Goal: Task Accomplishment & Management: Manage account settings

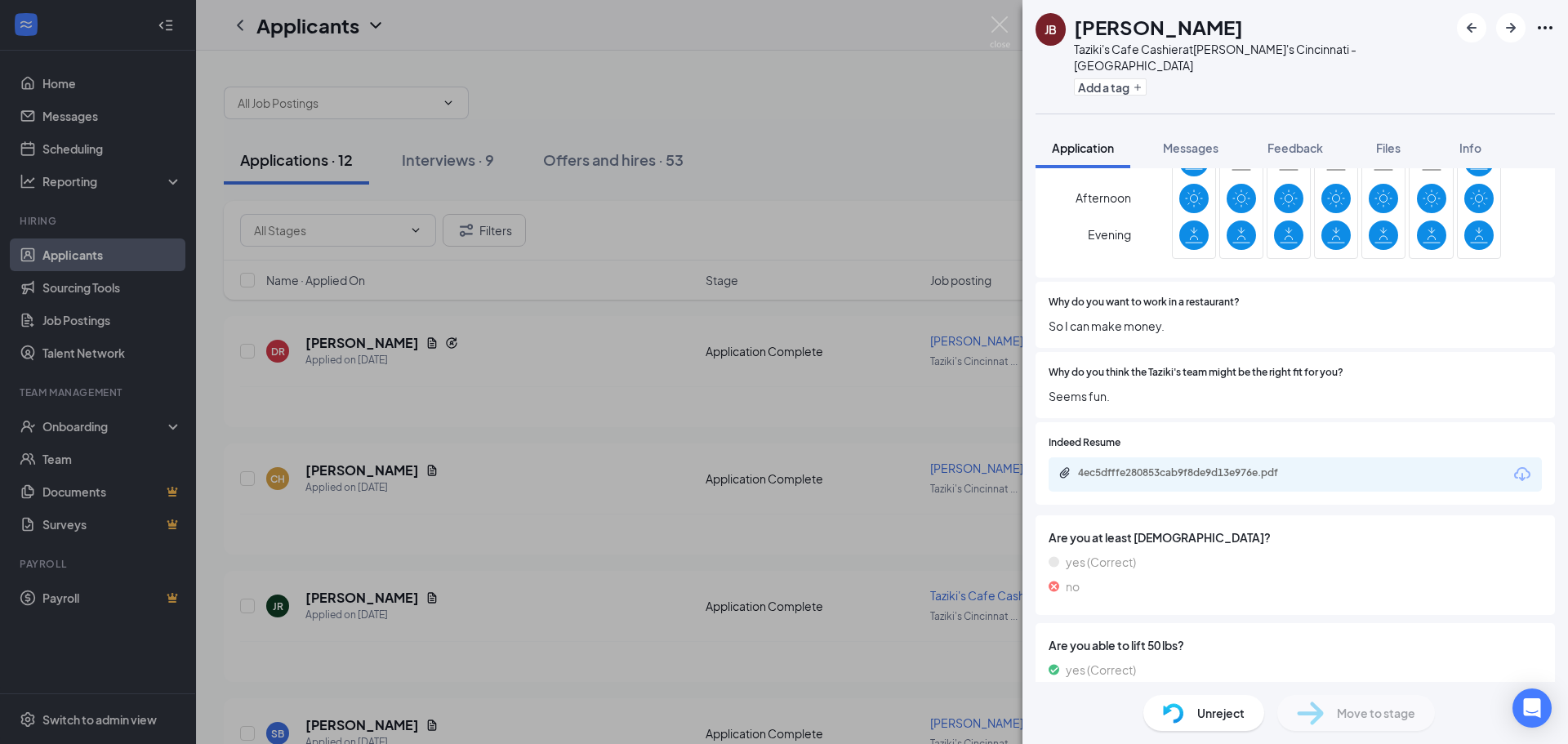
scroll to position [734, 0]
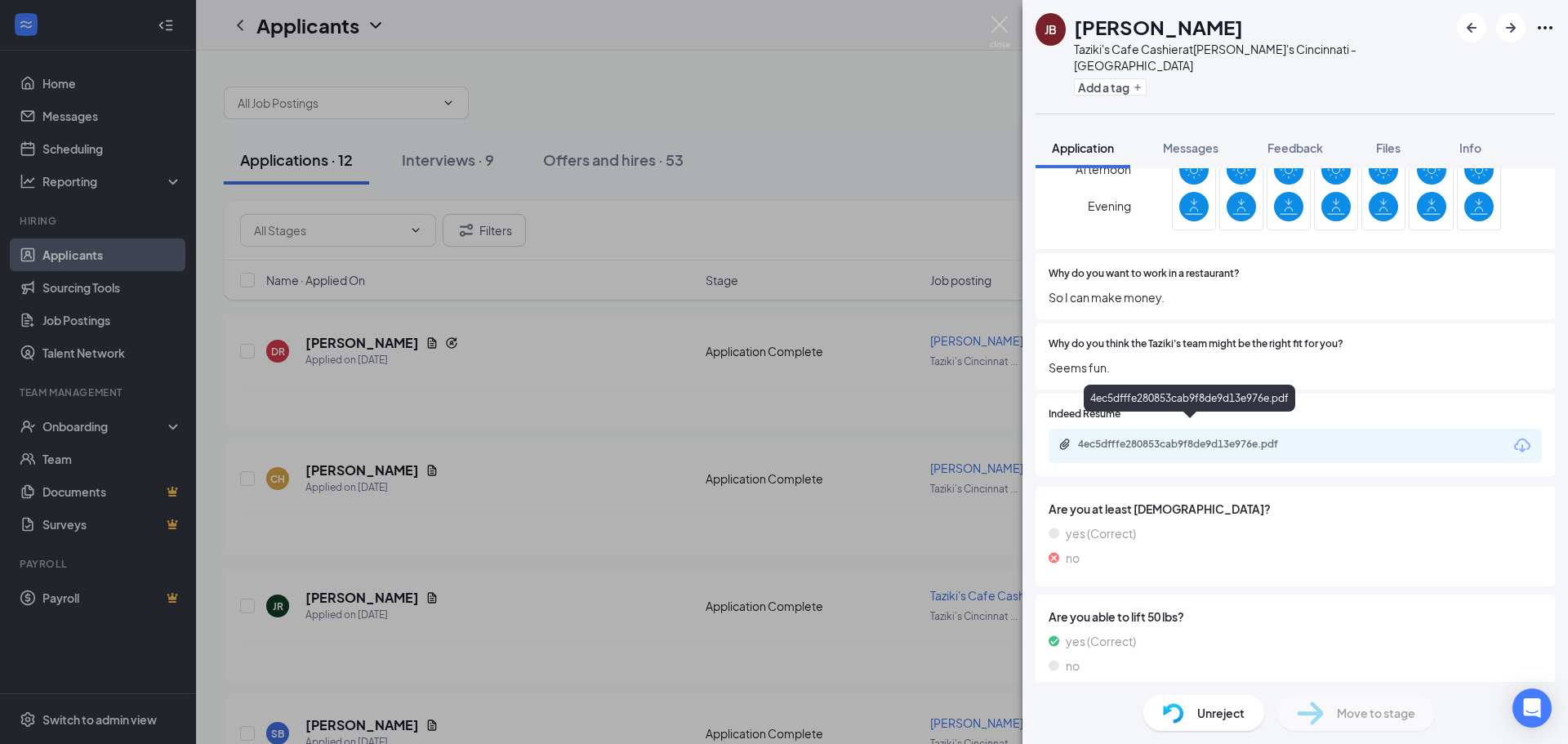
click at [1286, 437] on div "4ec5dfffe280853cab9f8de9d13e976e.pdf" at bounding box center [1192, 444] width 229 height 13
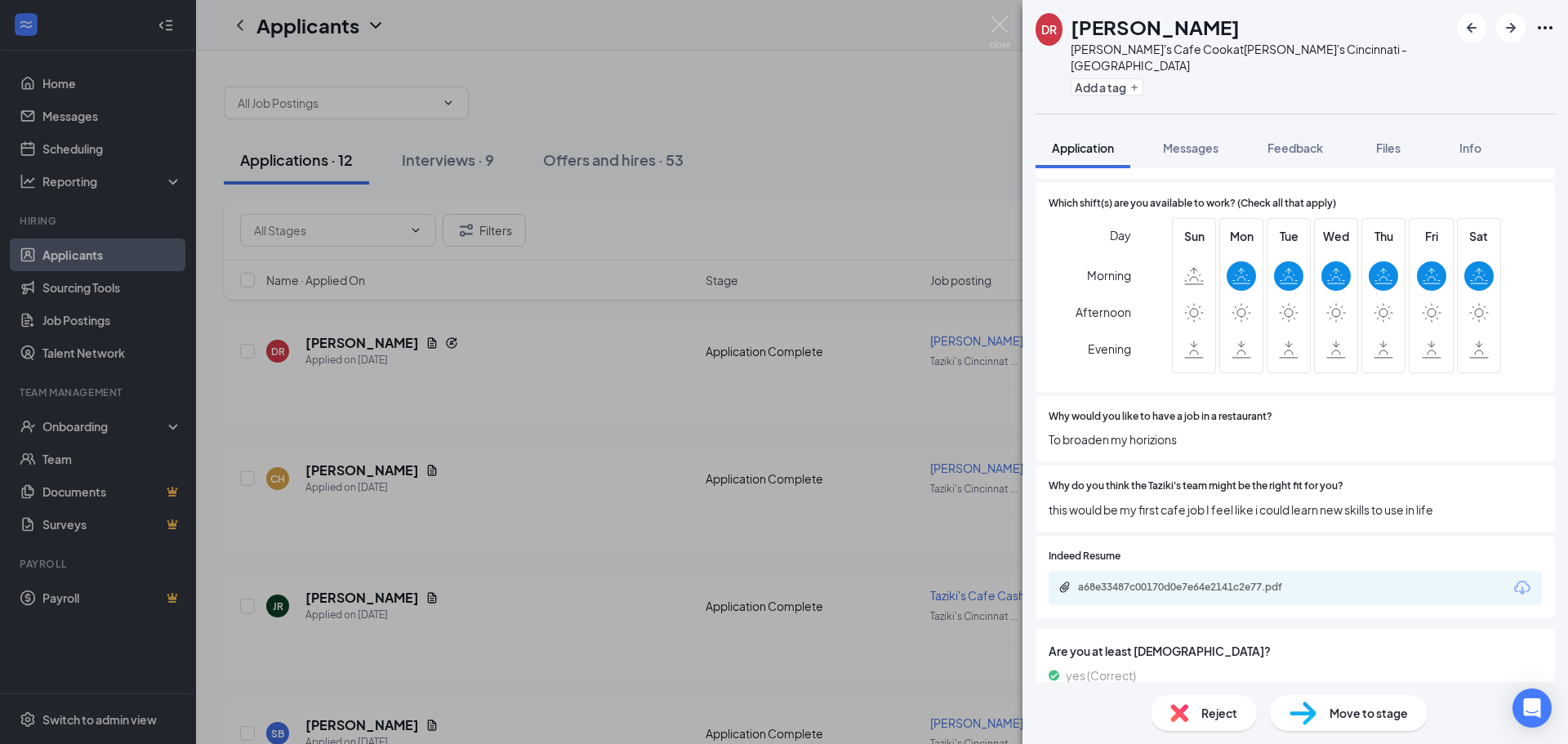
scroll to position [490, 0]
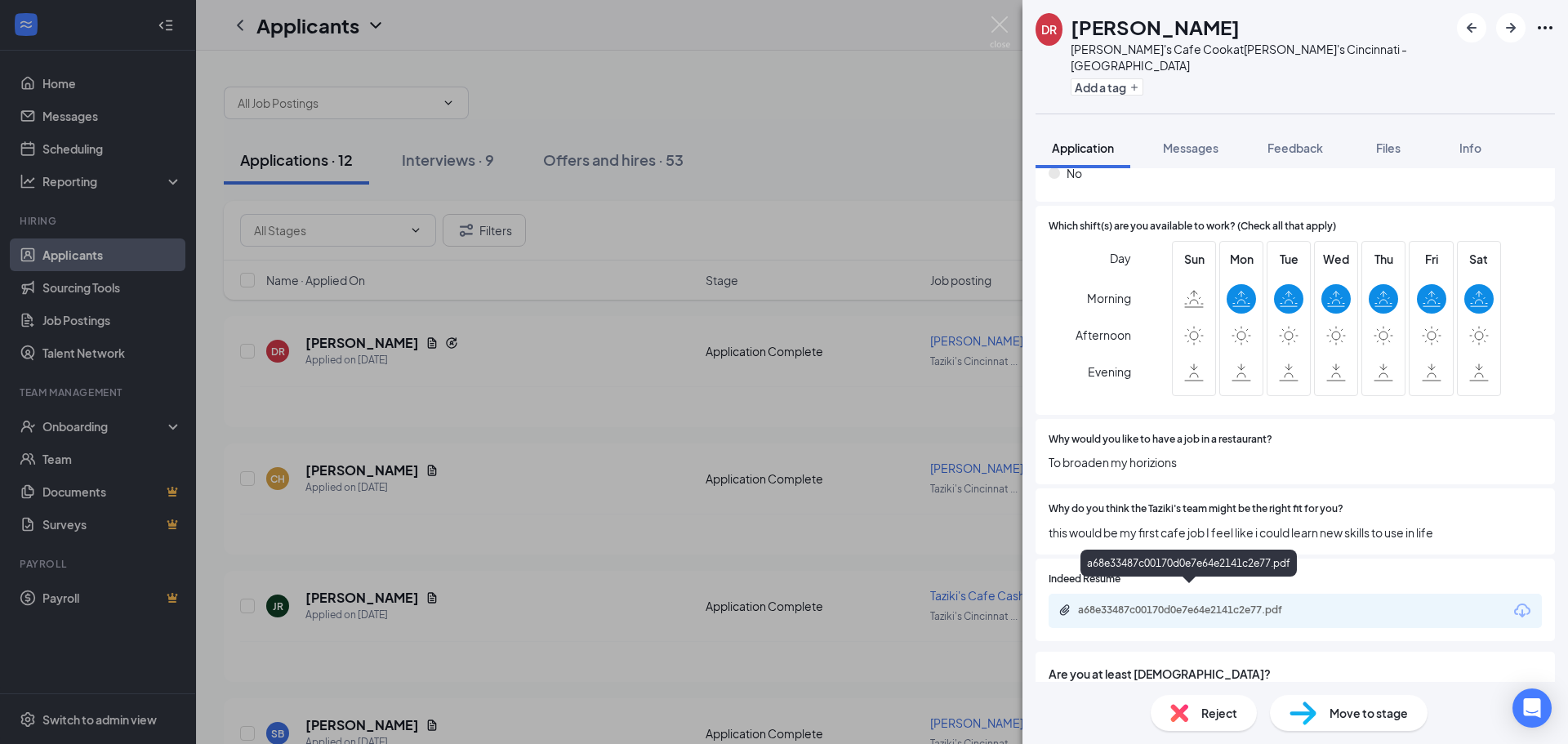
click at [1213, 603] on div "a68e33487c00170d0e7e64e2141c2e77.pdf" at bounding box center [1192, 610] width 229 height 13
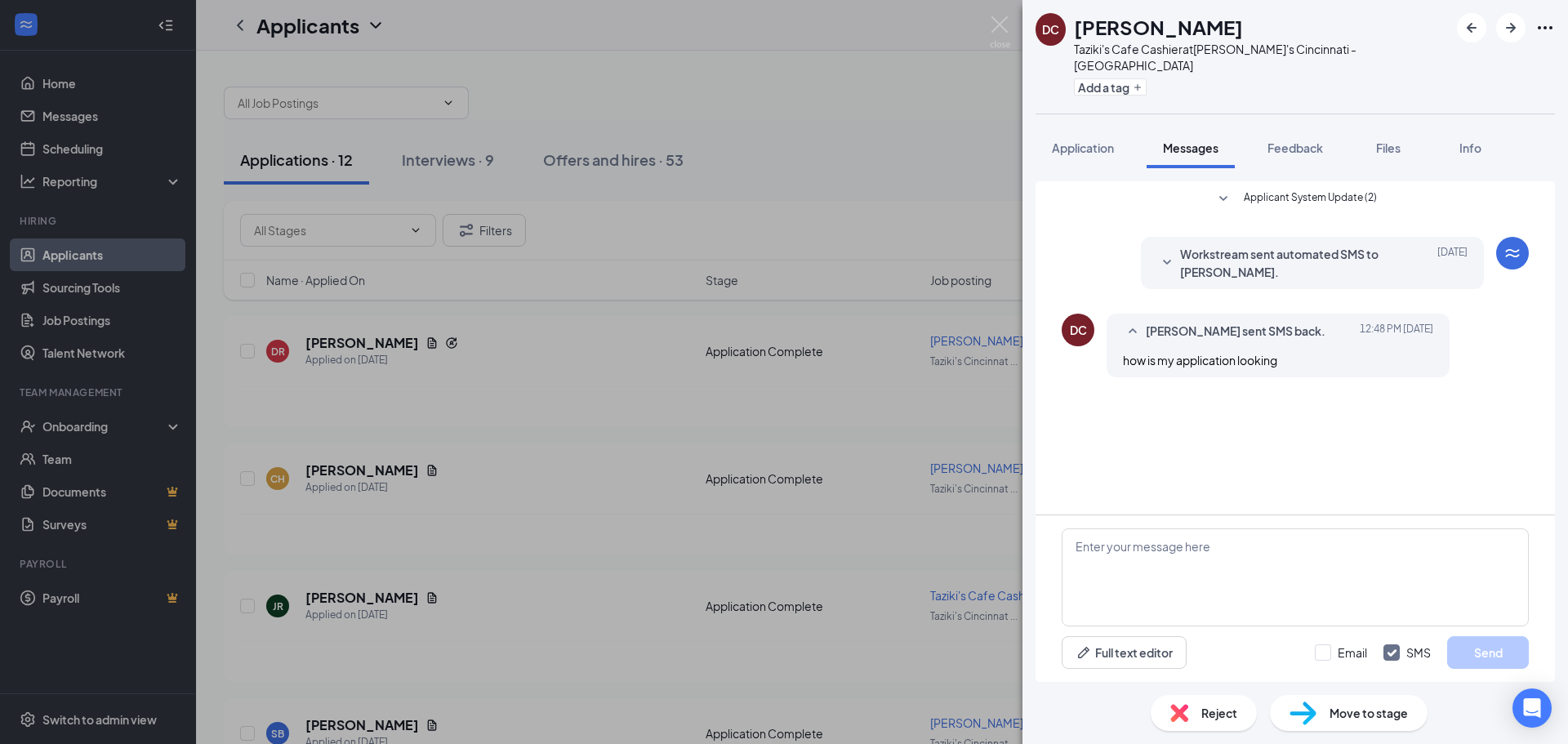
click at [1273, 251] on span "Workstream sent automated SMS to [PERSON_NAME]." at bounding box center [1287, 262] width 214 height 36
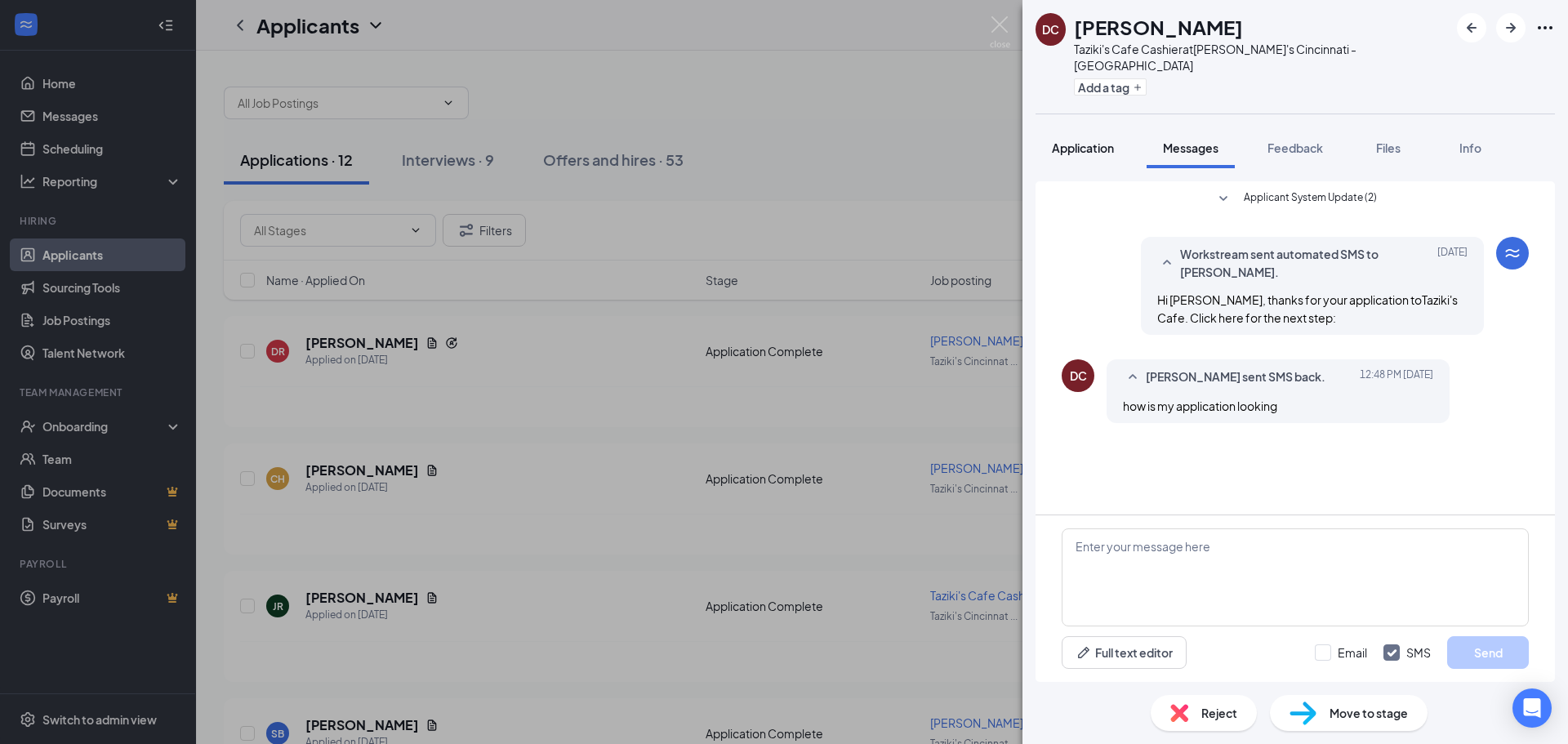
click at [1081, 141] on span "Application" at bounding box center [1082, 148] width 62 height 15
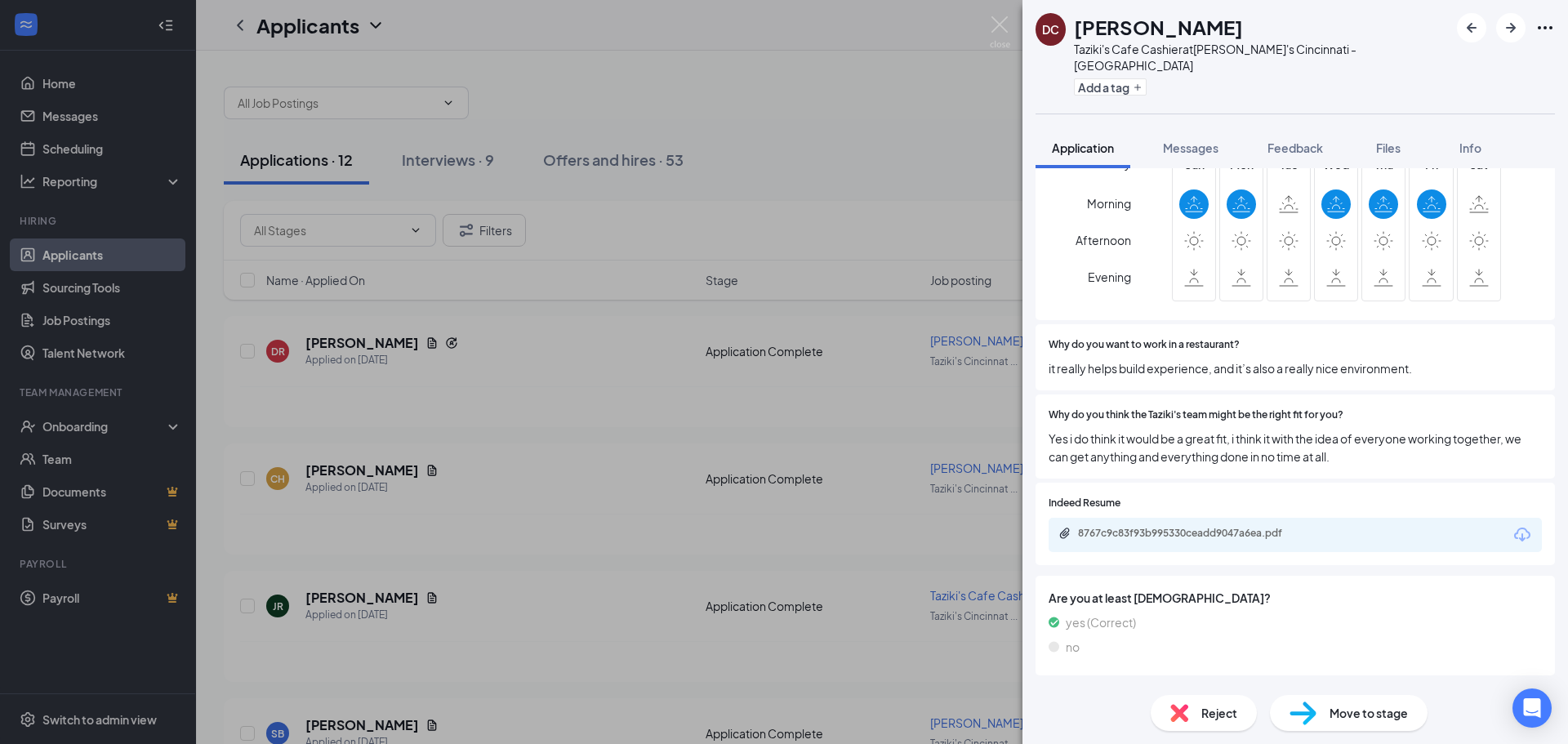
scroll to position [734, 0]
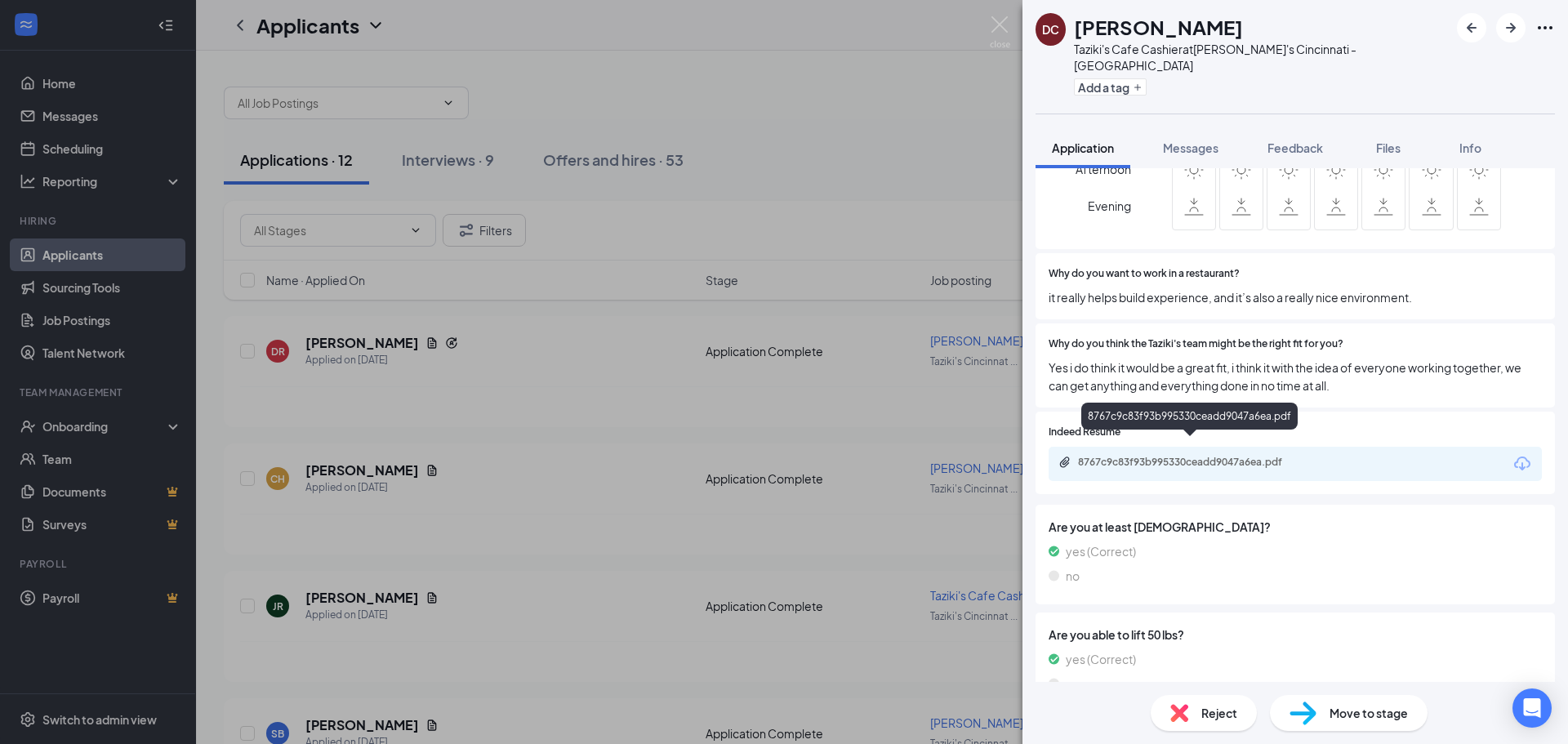
click at [1182, 456] on div "8767c9c83f93b995330ceadd9047a6ea.pdf" at bounding box center [1192, 462] width 229 height 13
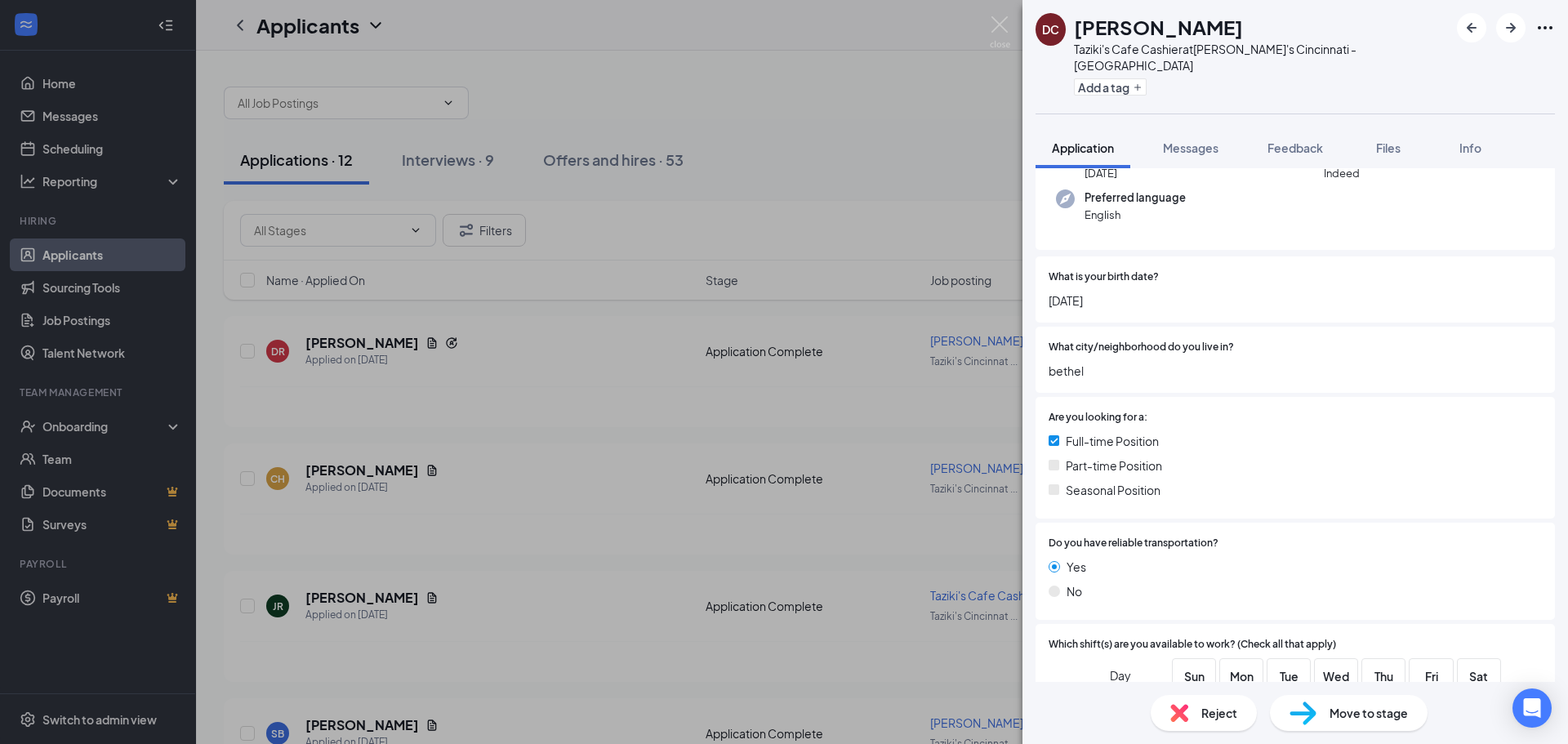
scroll to position [0, 0]
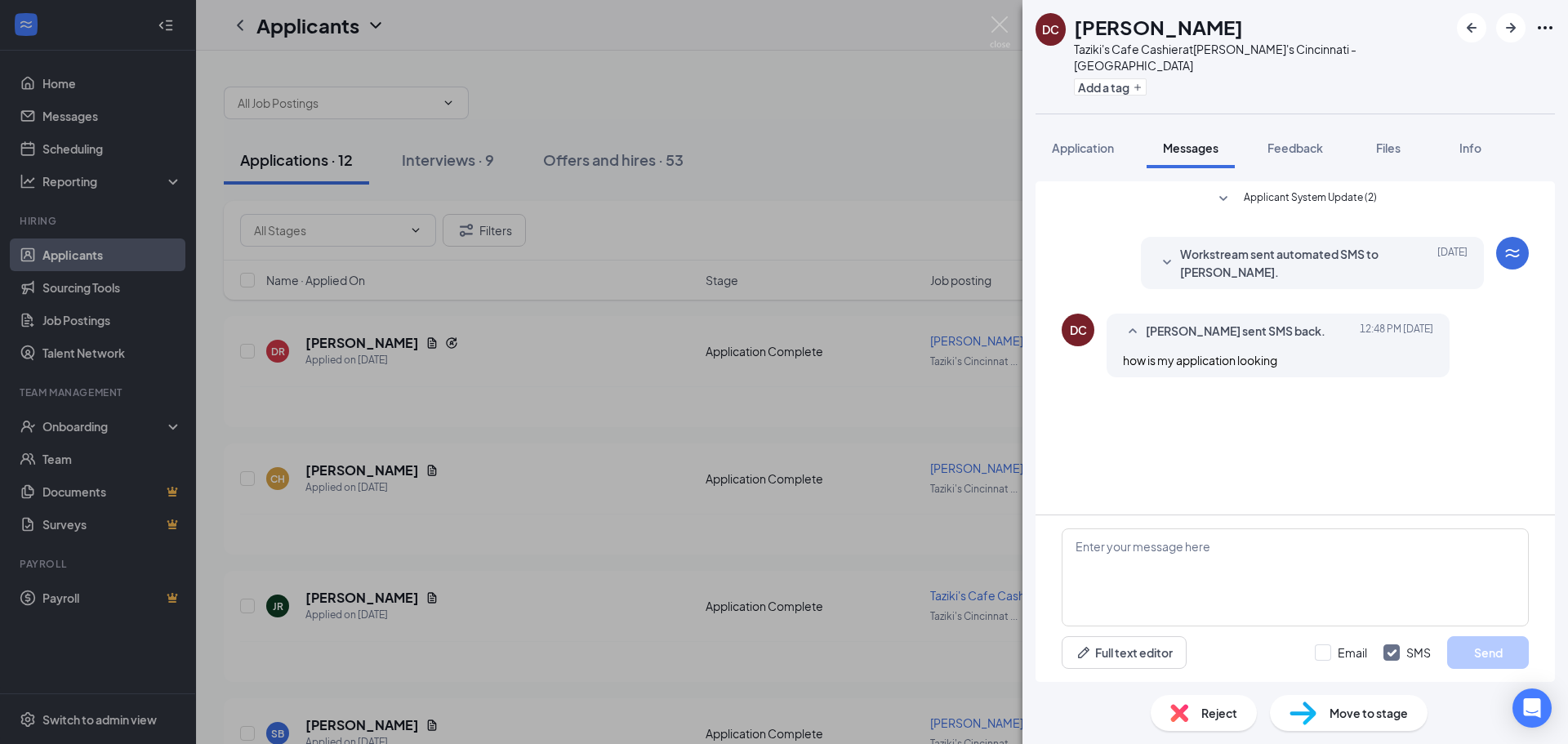
click at [1354, 713] on span "Move to stage" at bounding box center [1369, 713] width 79 height 18
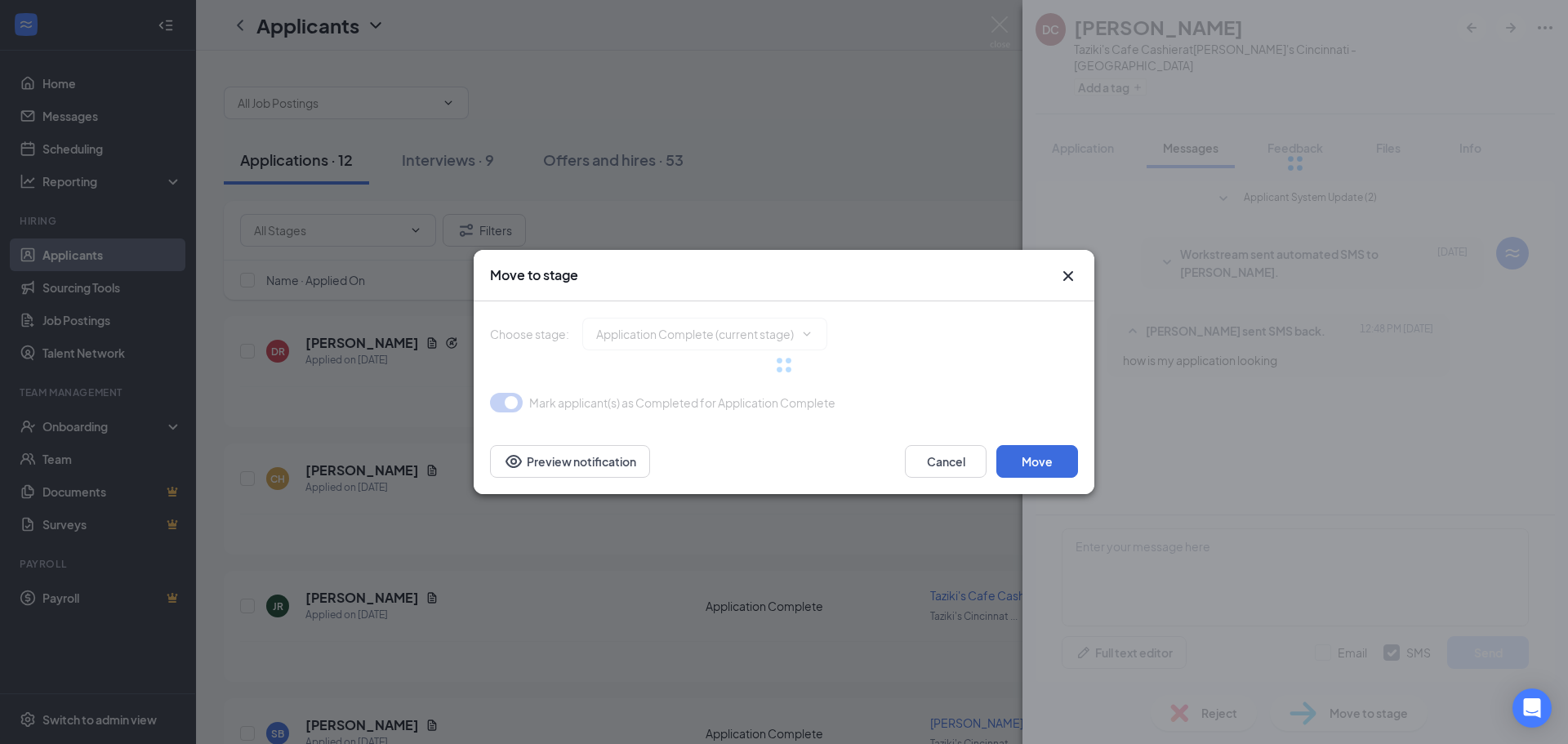
type input "Onsite Interview (next stage)"
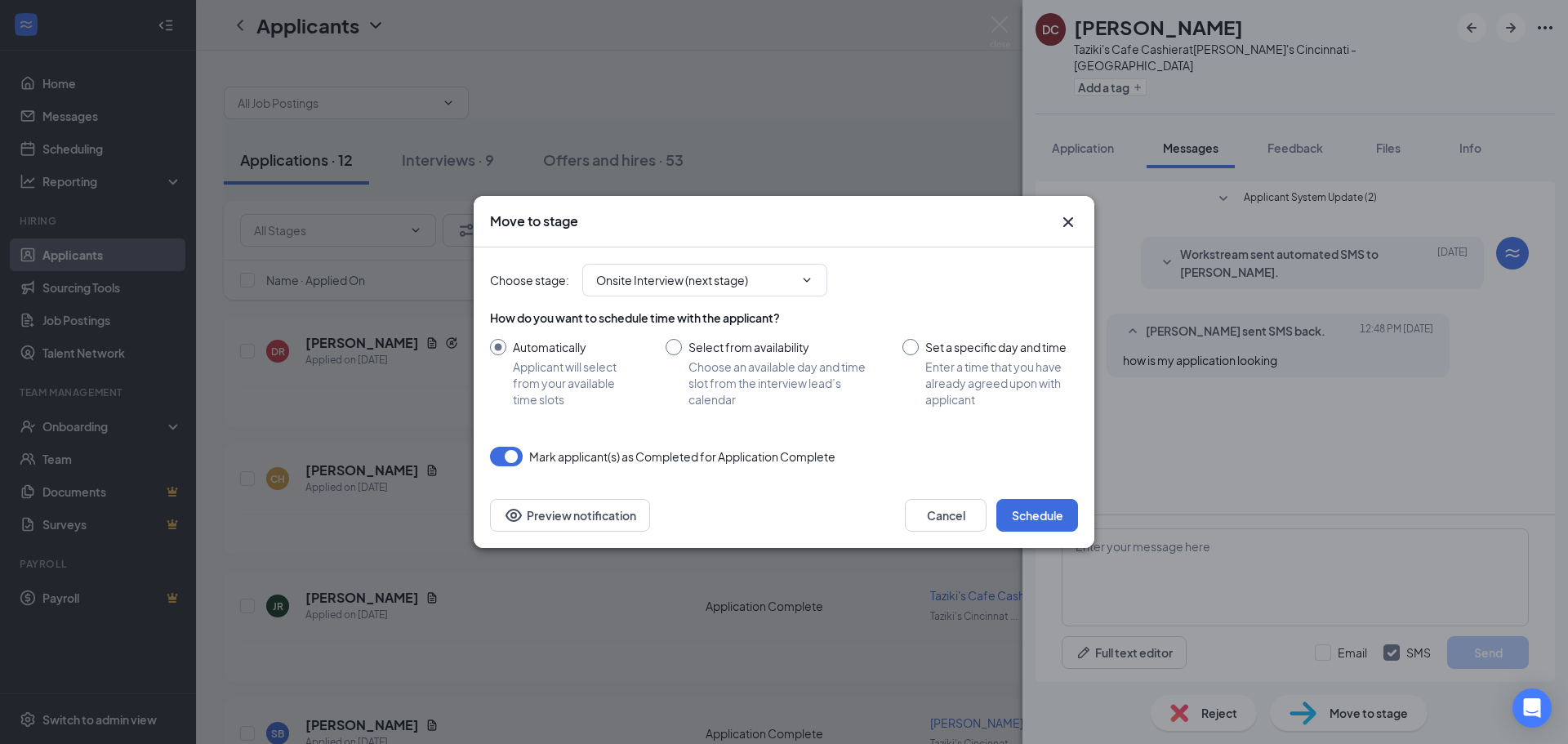
click at [915, 349] on input "Set a specific day and time Enter a time that you have already agreed upon with…" at bounding box center [990, 373] width 176 height 69
radio input "true"
radio input "false"
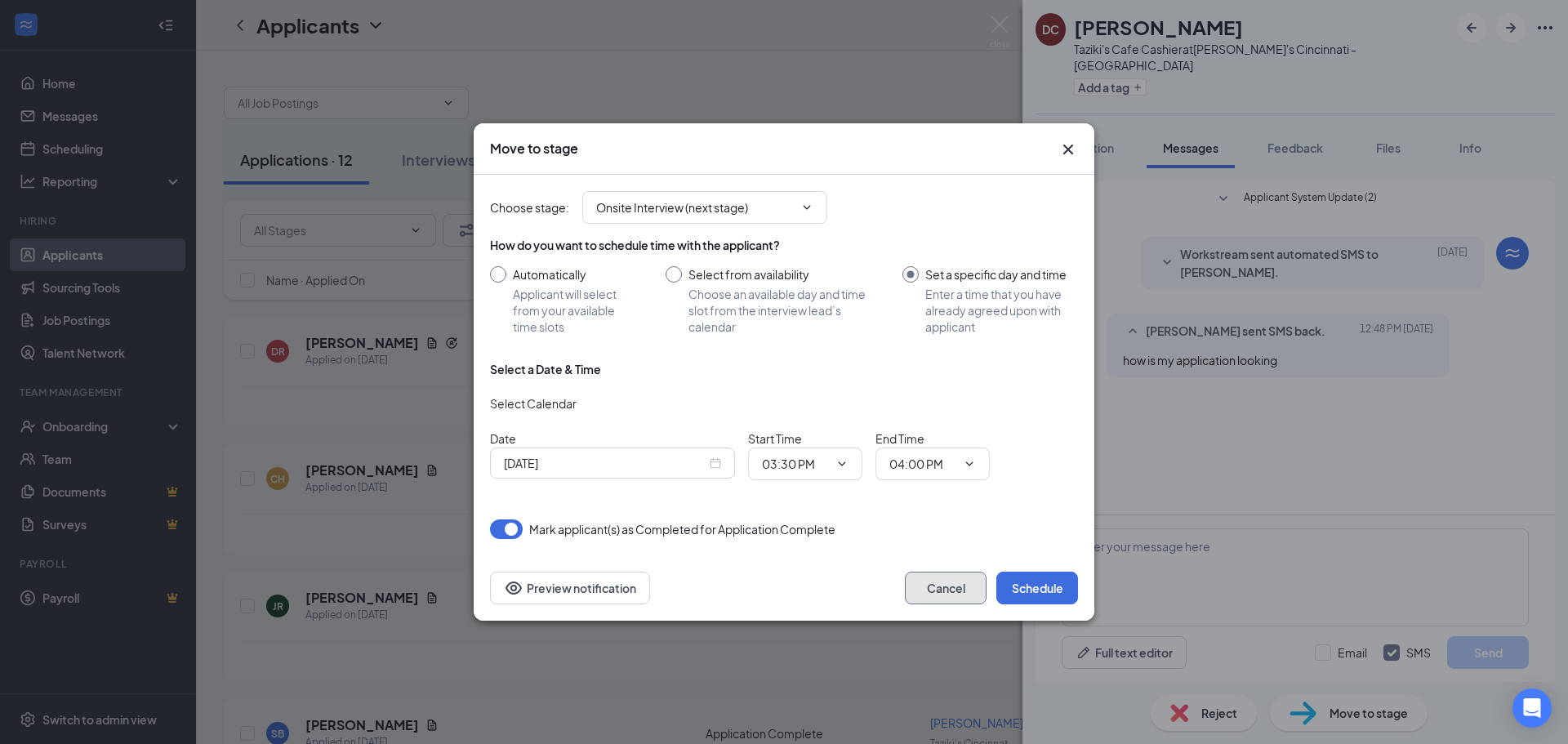
click at [957, 591] on button "Cancel" at bounding box center [945, 587] width 81 height 32
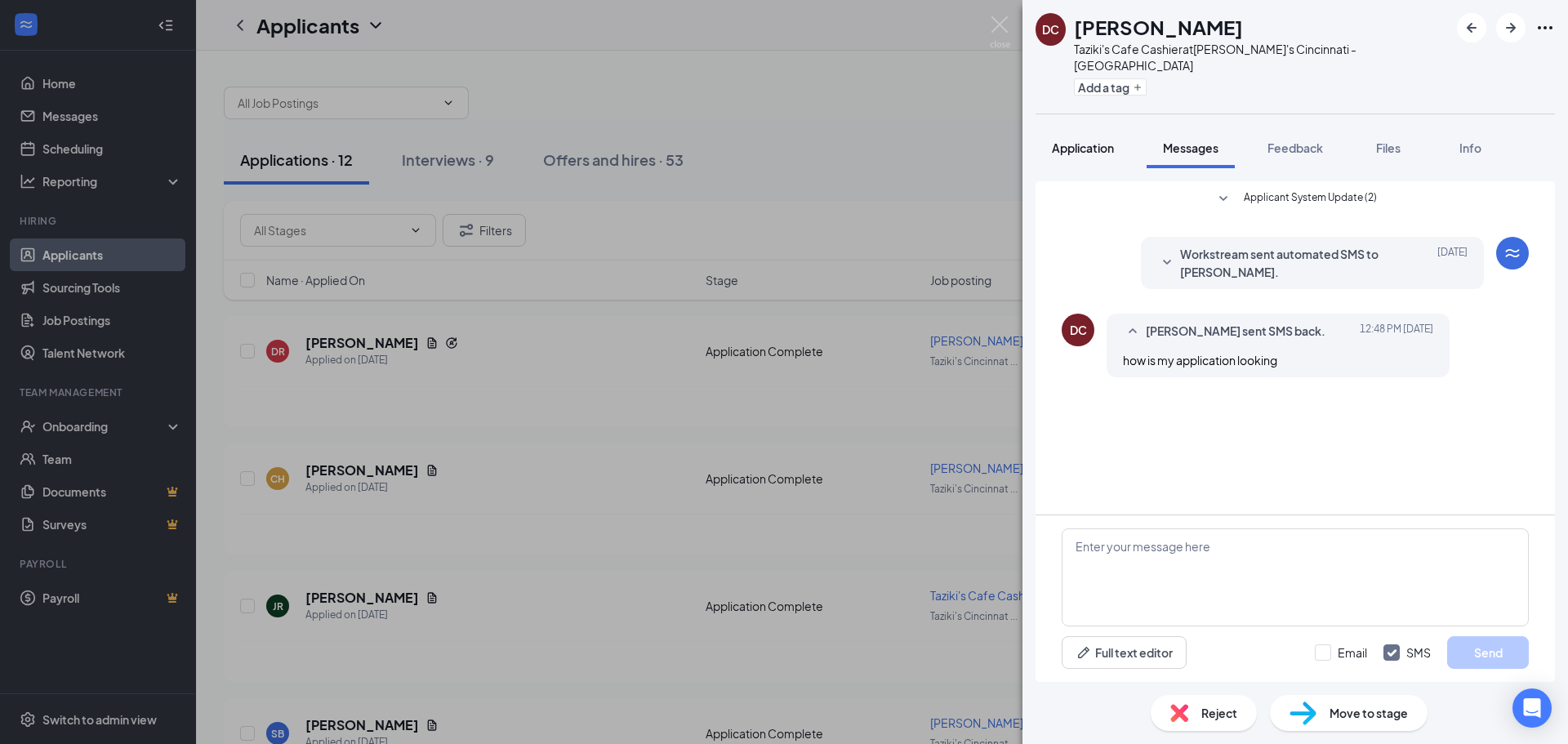
click at [1076, 141] on span "Application" at bounding box center [1082, 148] width 62 height 15
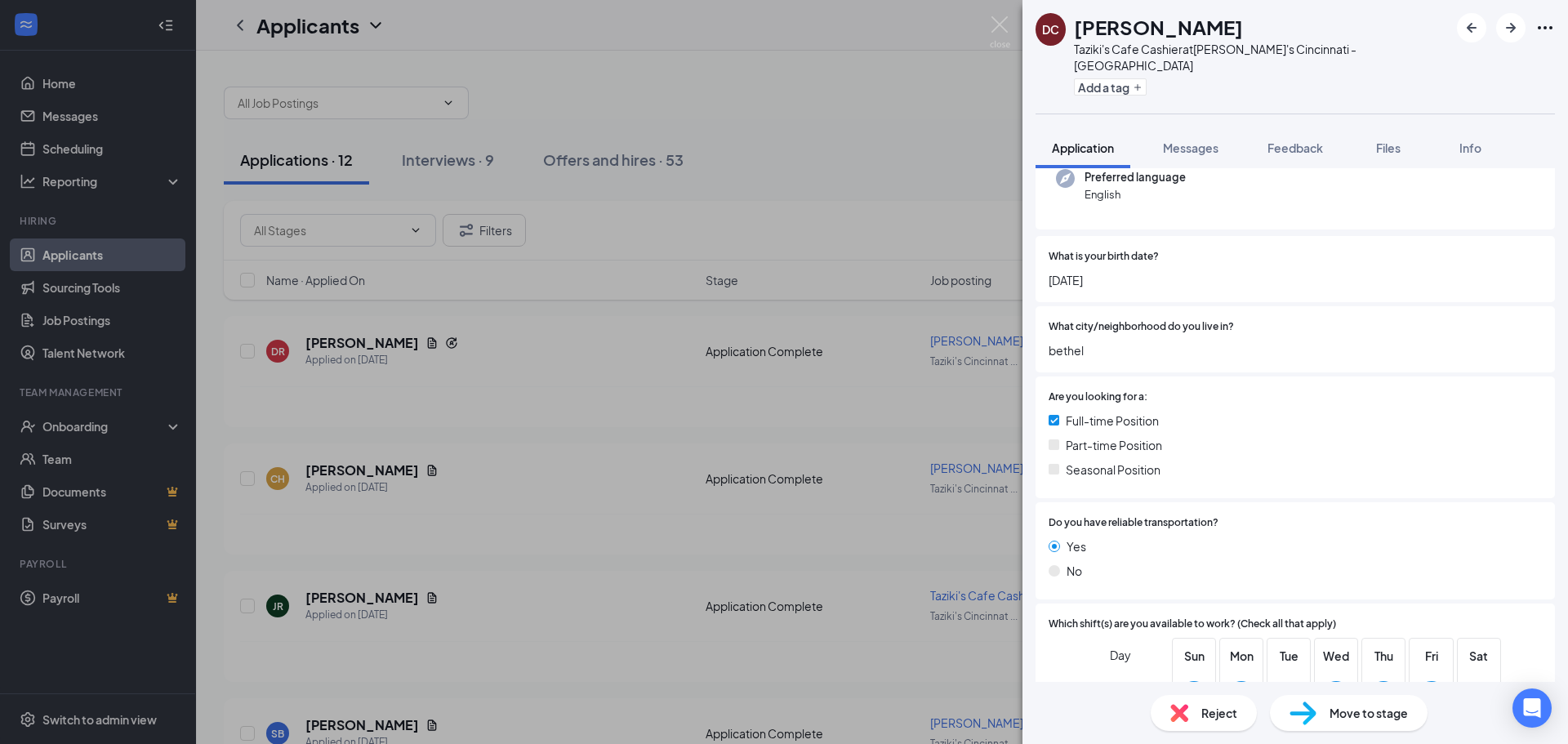
scroll to position [327, 0]
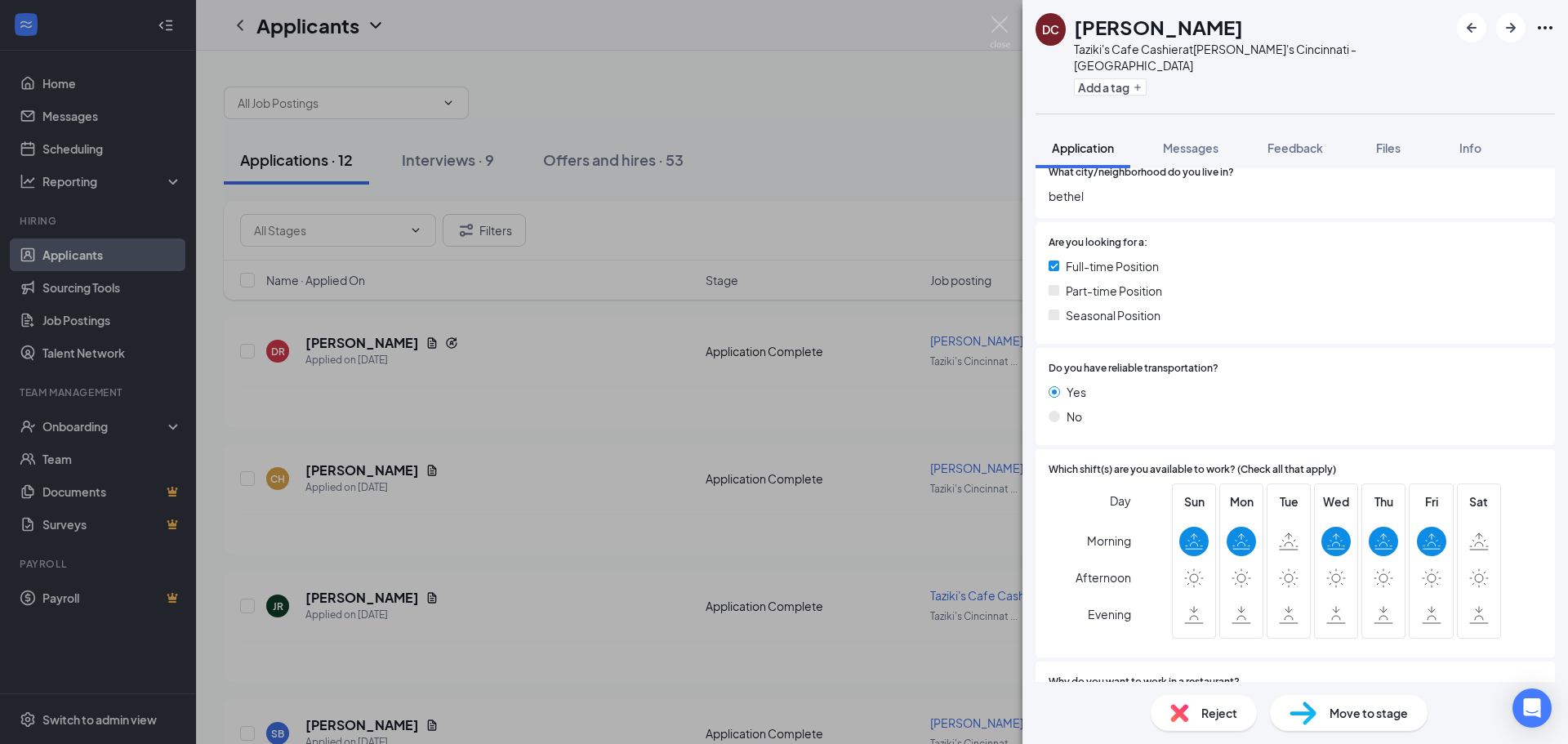
click at [1364, 714] on span "Move to stage" at bounding box center [1369, 713] width 79 height 18
type input "Onsite Interview (next stage)"
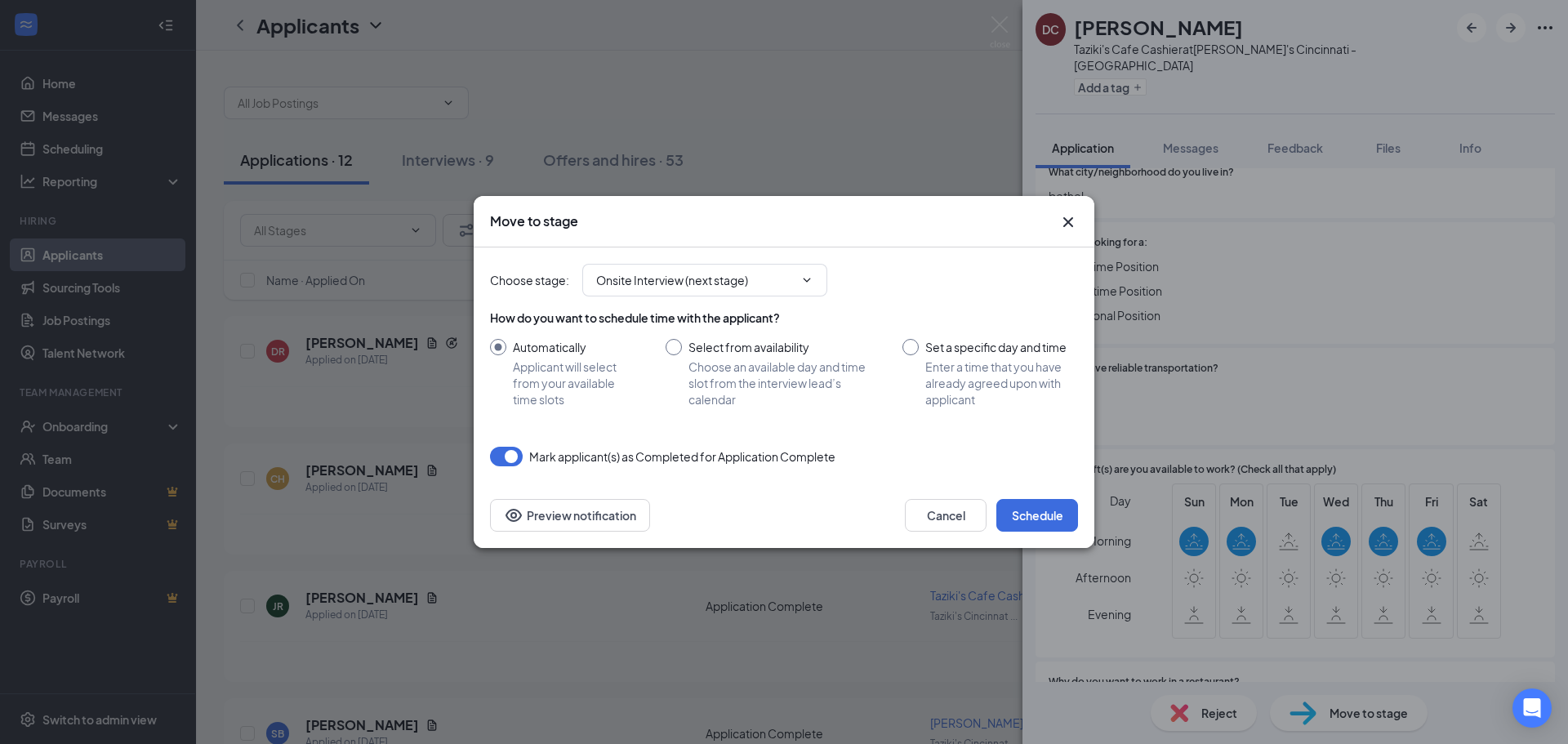
click at [914, 346] on input "Set a specific day and time Enter a time that you have already agreed upon with…" at bounding box center [990, 373] width 176 height 69
radio input "true"
radio input "false"
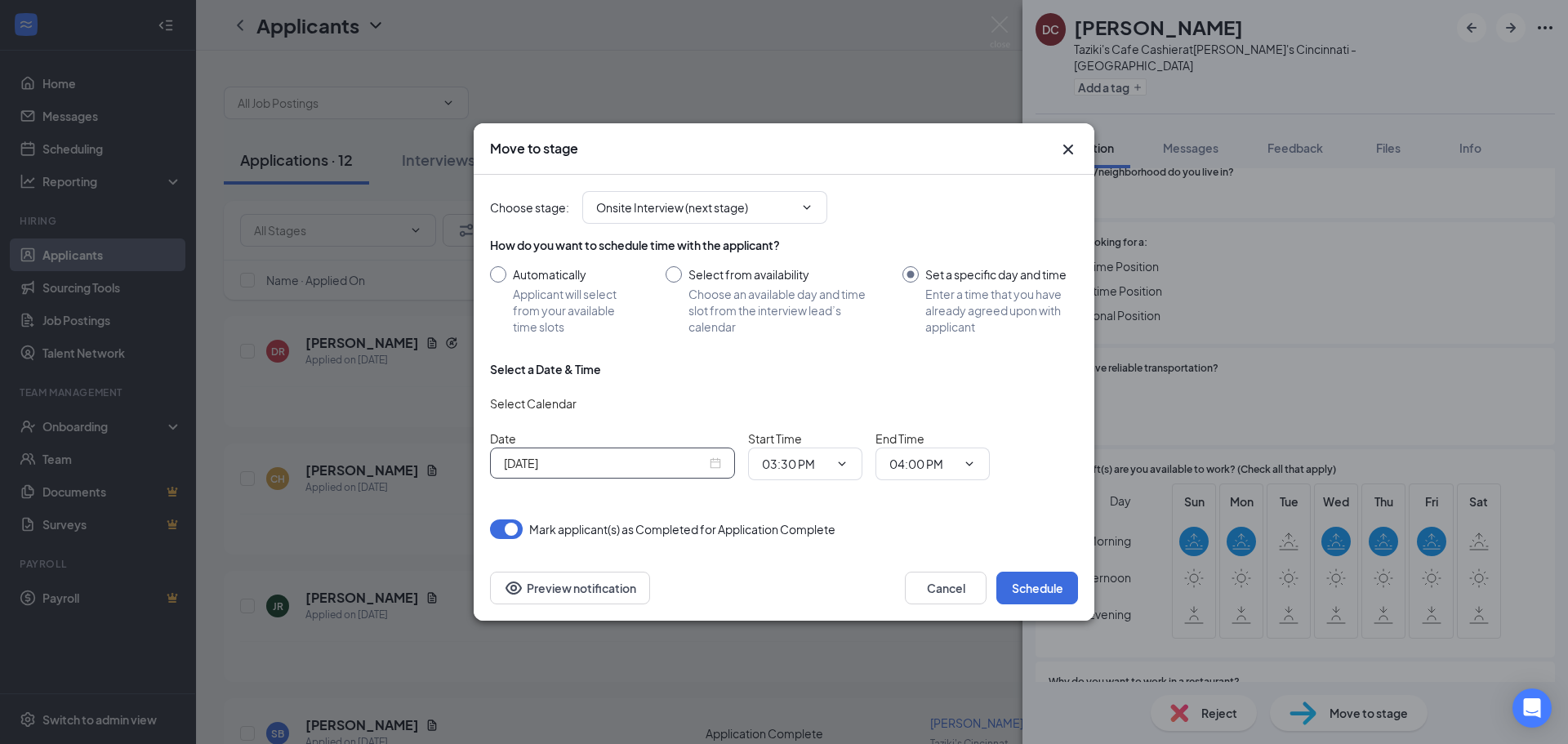
click at [713, 465] on div "Sep 15, 2025" at bounding box center [612, 463] width 218 height 18
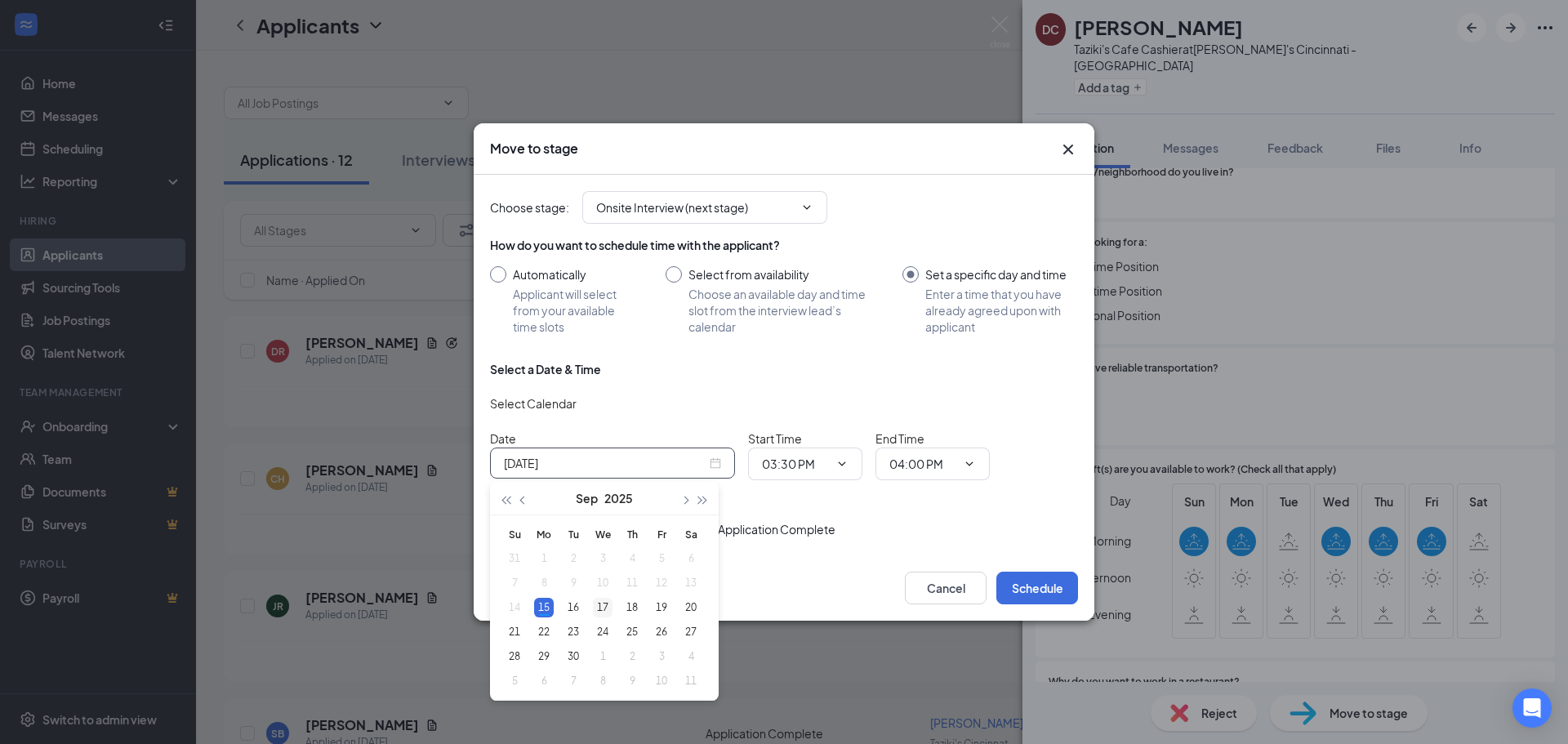
type input "Sep 17, 2025"
click at [602, 607] on div "17" at bounding box center [603, 607] width 19 height 19
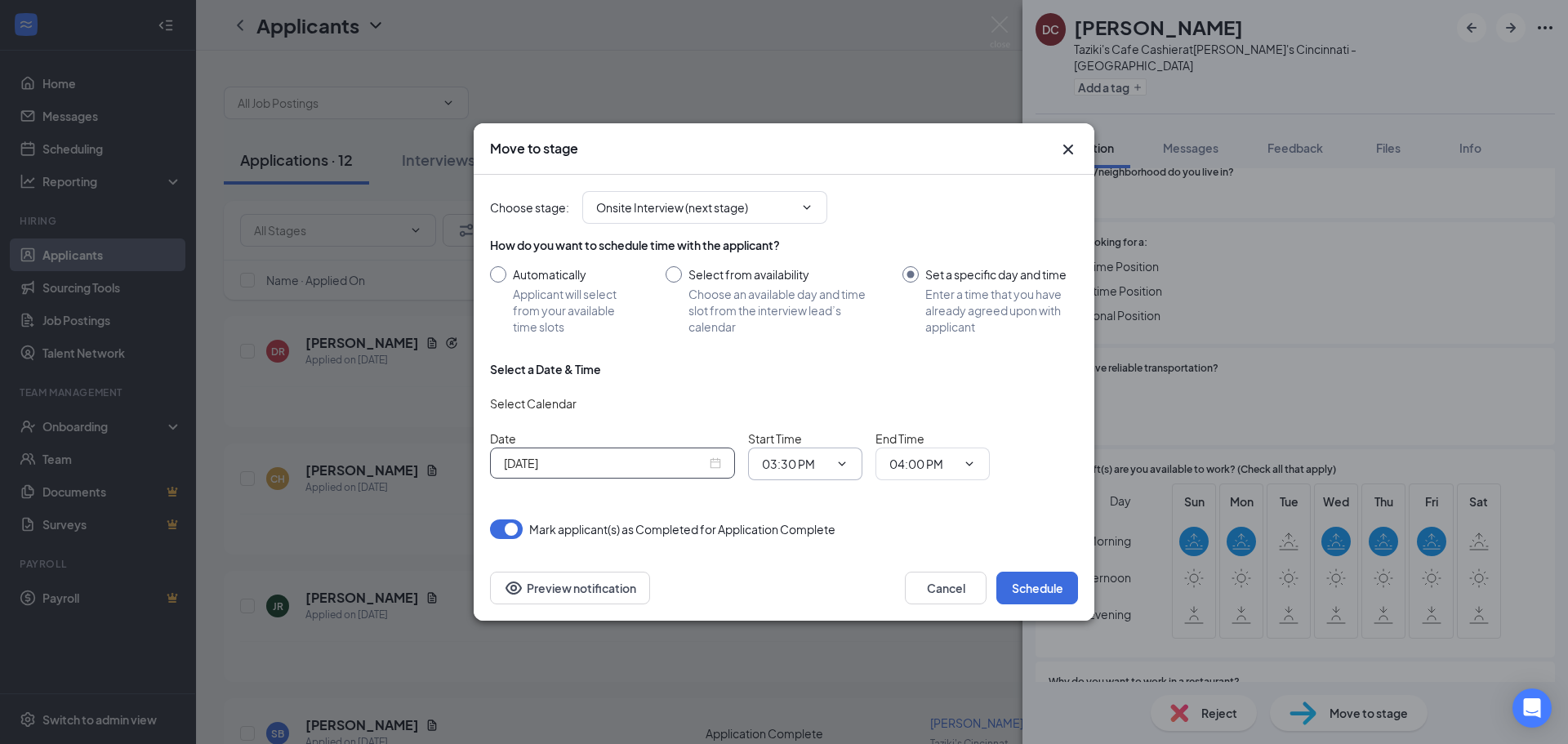
click at [842, 465] on icon "ChevronDown" at bounding box center [842, 463] width 7 height 4
click at [841, 463] on icon "ChevronDown" at bounding box center [841, 463] width 13 height 13
click at [777, 465] on input "03:30 PM" at bounding box center [795, 464] width 67 height 18
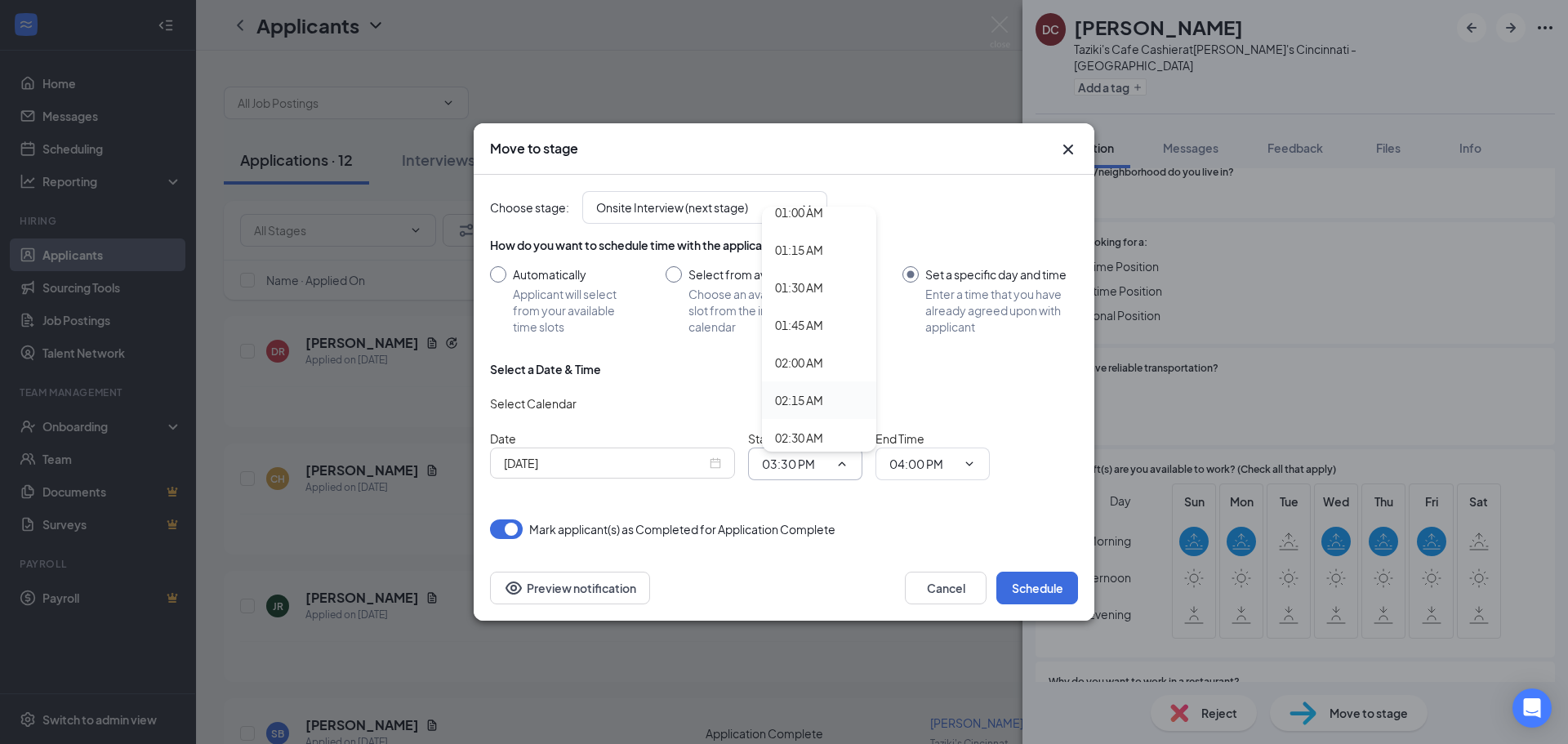
click at [819, 402] on div "02:15 AM" at bounding box center [798, 400] width 48 height 18
type input "02:15 AM"
click at [967, 463] on icon "ChevronDown" at bounding box center [970, 463] width 7 height 4
click at [916, 461] on input "04:00 PM" at bounding box center [922, 464] width 67 height 18
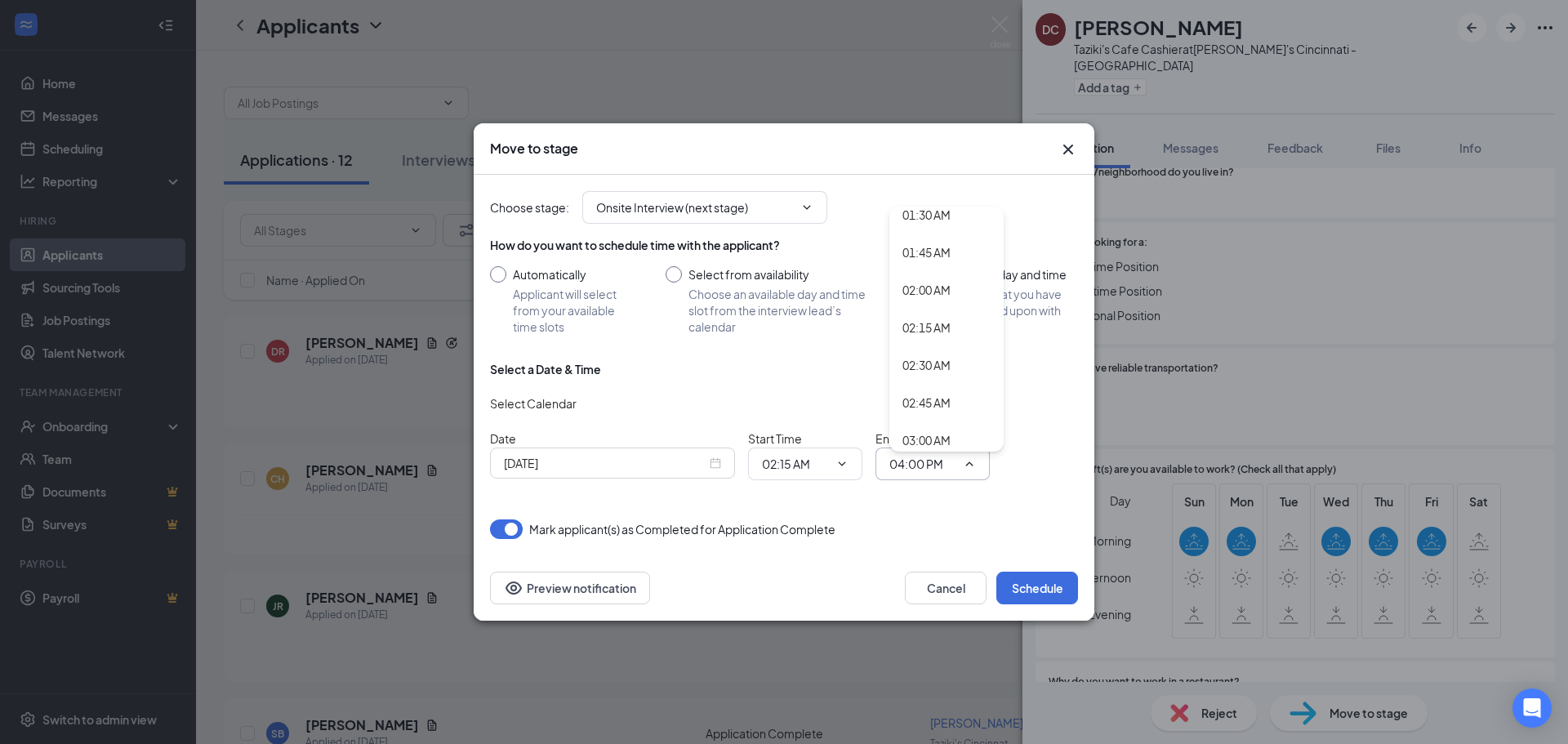
scroll to position [245, 0]
click at [924, 394] on div "02:45 AM" at bounding box center [926, 393] width 48 height 18
type input "02:45 AM"
click at [1029, 596] on button "Schedule" at bounding box center [1036, 587] width 81 height 32
